Goal: Find specific page/section: Find specific page/section

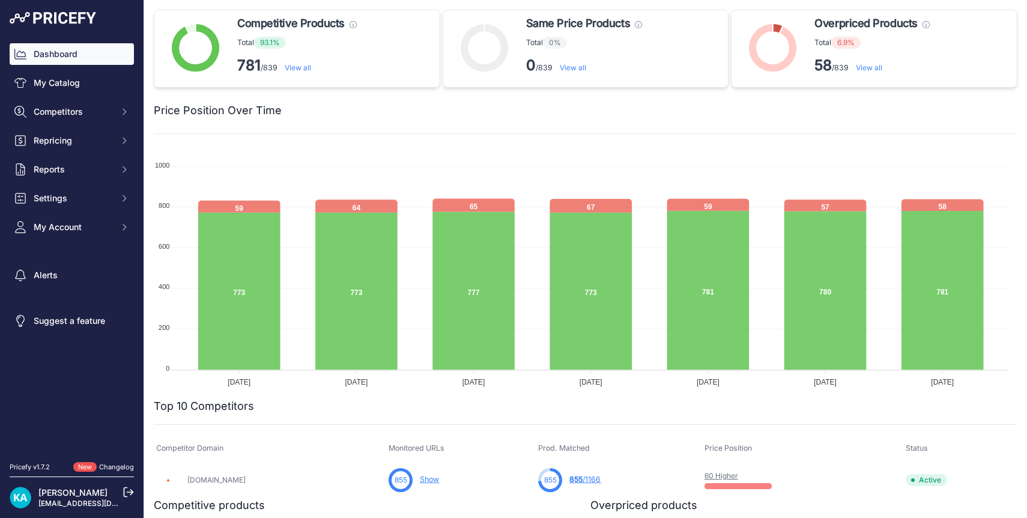
click at [60, 18] on img at bounding box center [53, 18] width 86 height 12
click at [859, 68] on link "View all" at bounding box center [868, 67] width 26 height 9
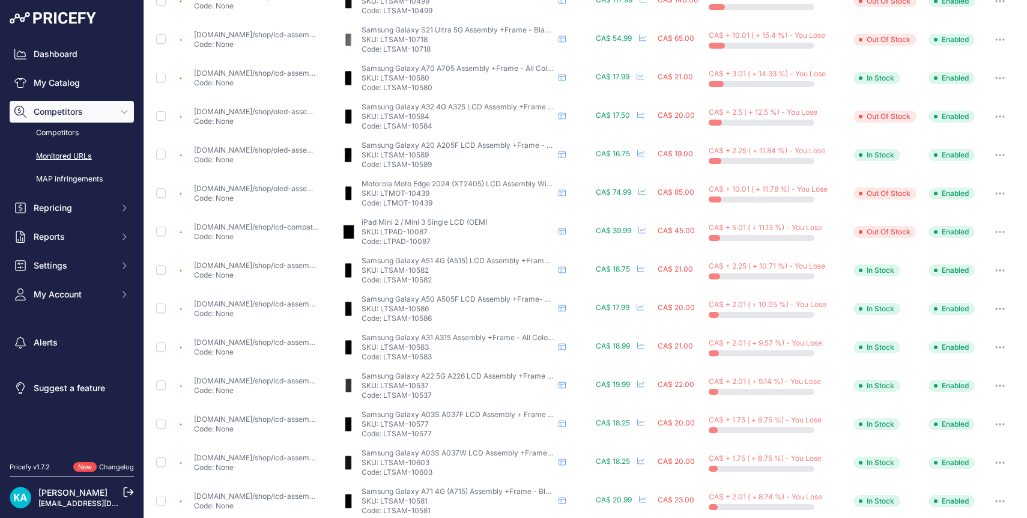
scroll to position [395, 0]
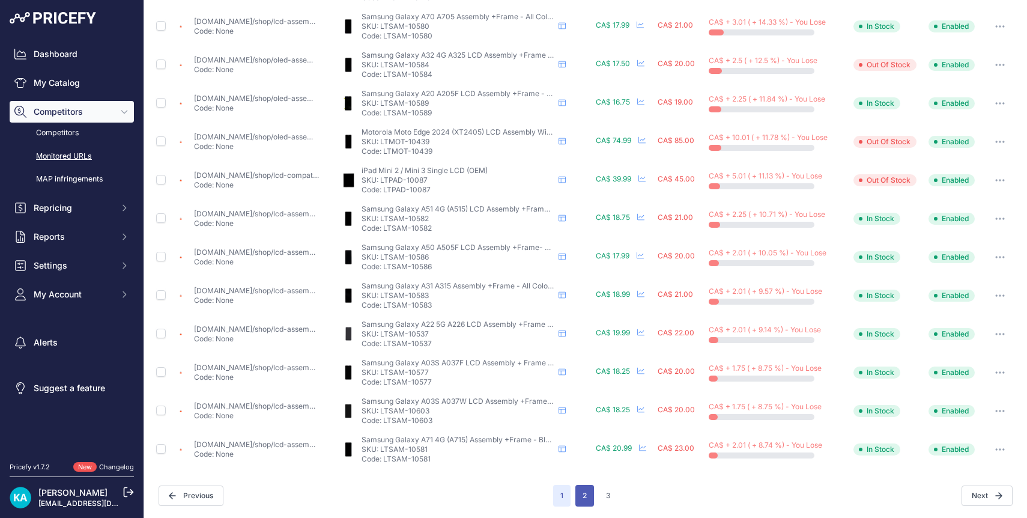
click at [579, 497] on button "2" at bounding box center [584, 496] width 19 height 22
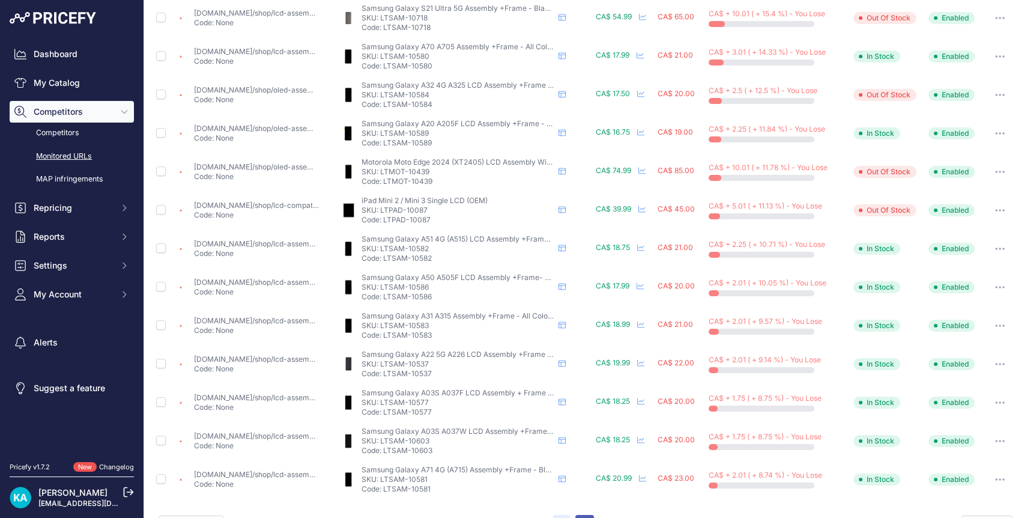
scroll to position [425, 0]
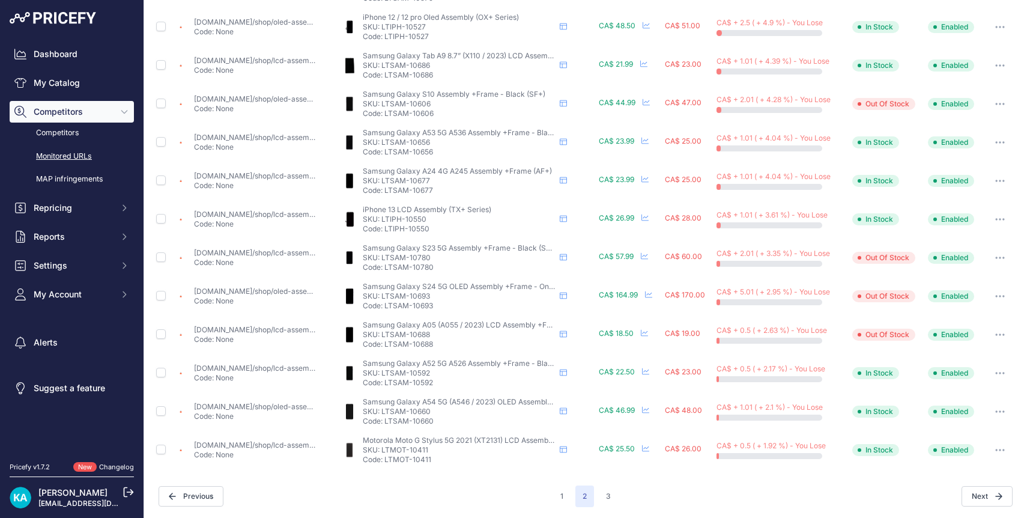
scroll to position [395, 0]
click at [608, 497] on button "3" at bounding box center [608, 496] width 19 height 22
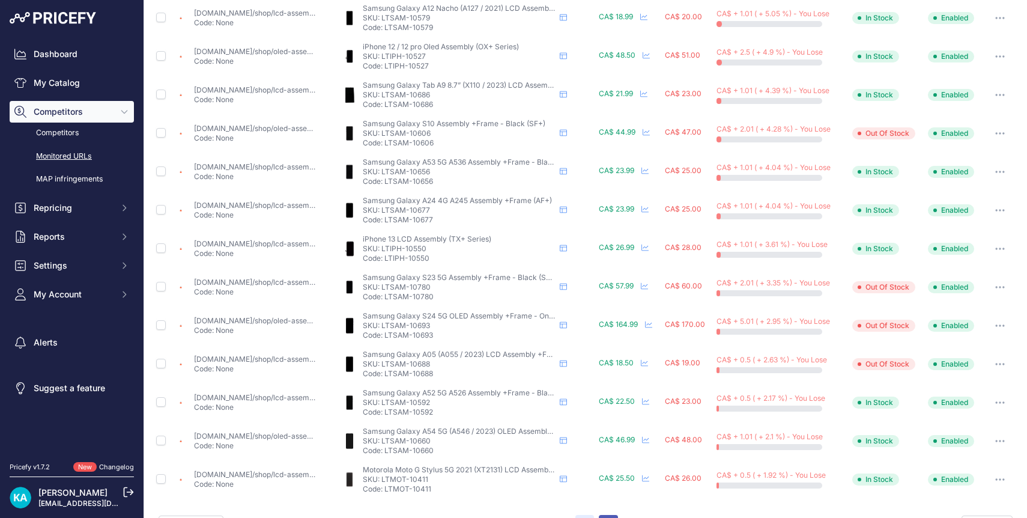
scroll to position [425, 0]
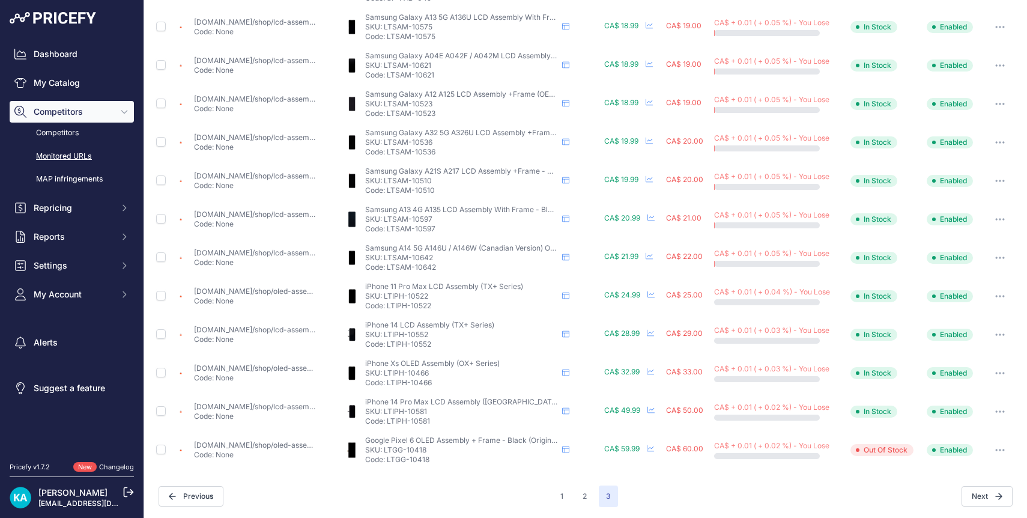
scroll to position [318, 0]
